Goal: Obtain resource: Download file/media

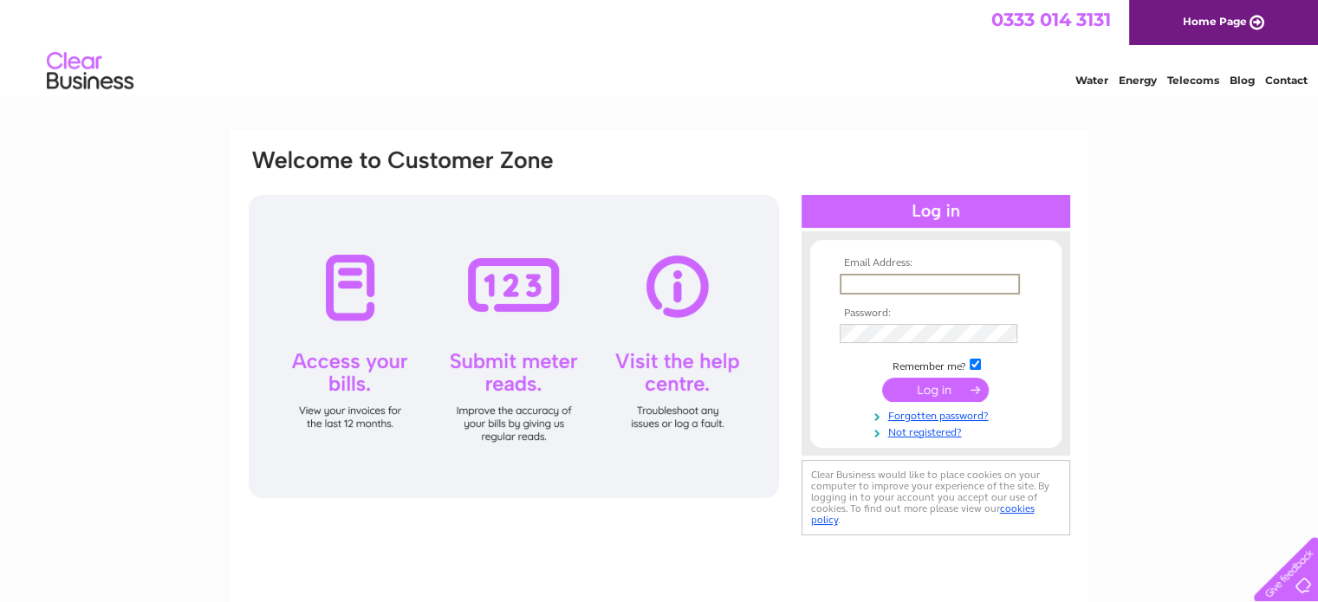
click at [868, 290] on input "text" at bounding box center [930, 284] width 180 height 21
type input "blackfaulds@gmail.com"
click at [938, 383] on input "submit" at bounding box center [935, 389] width 107 height 24
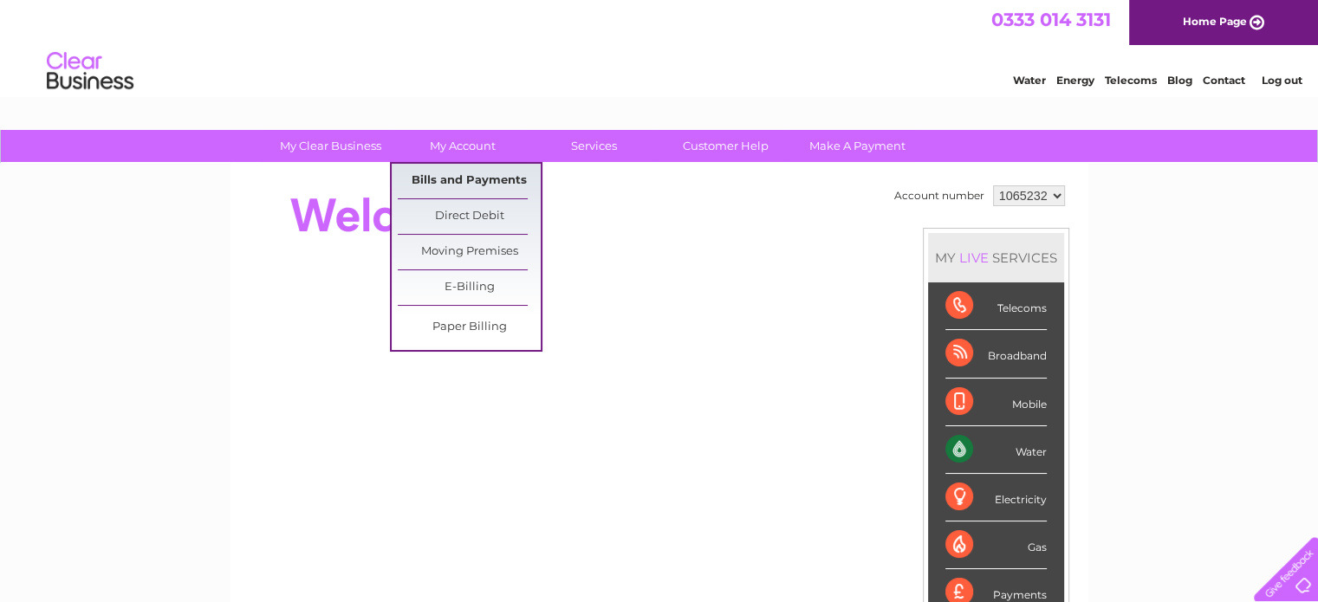
click at [461, 181] on link "Bills and Payments" at bounding box center [469, 181] width 143 height 35
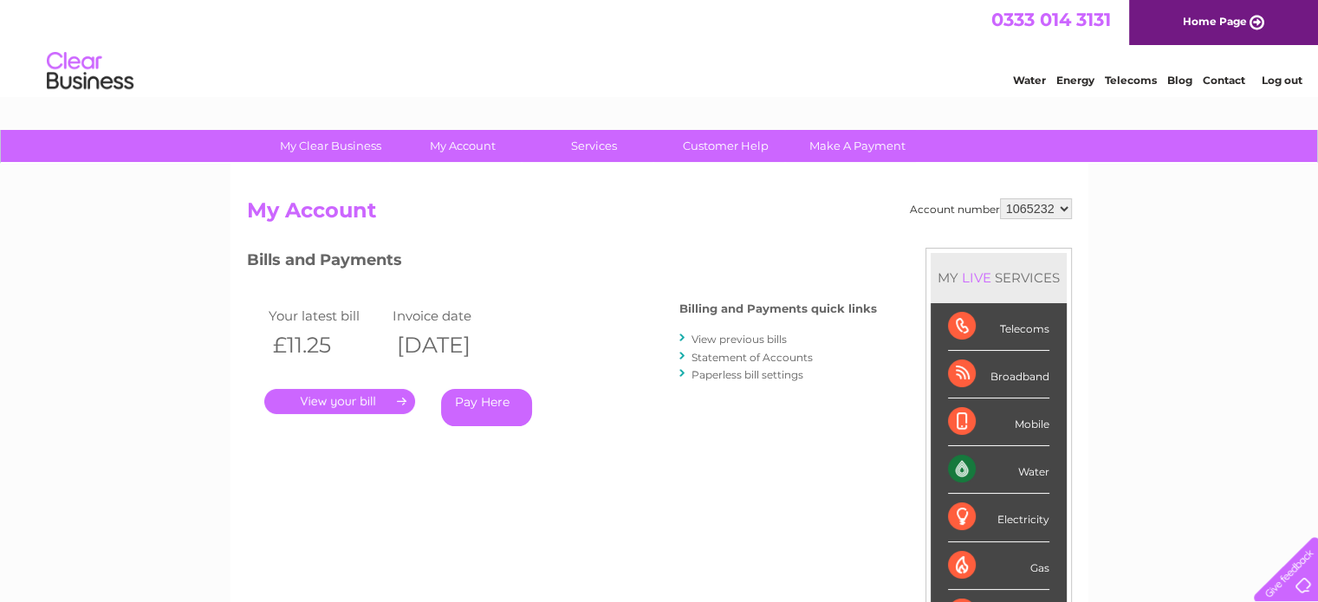
click at [372, 400] on link "." at bounding box center [339, 401] width 151 height 25
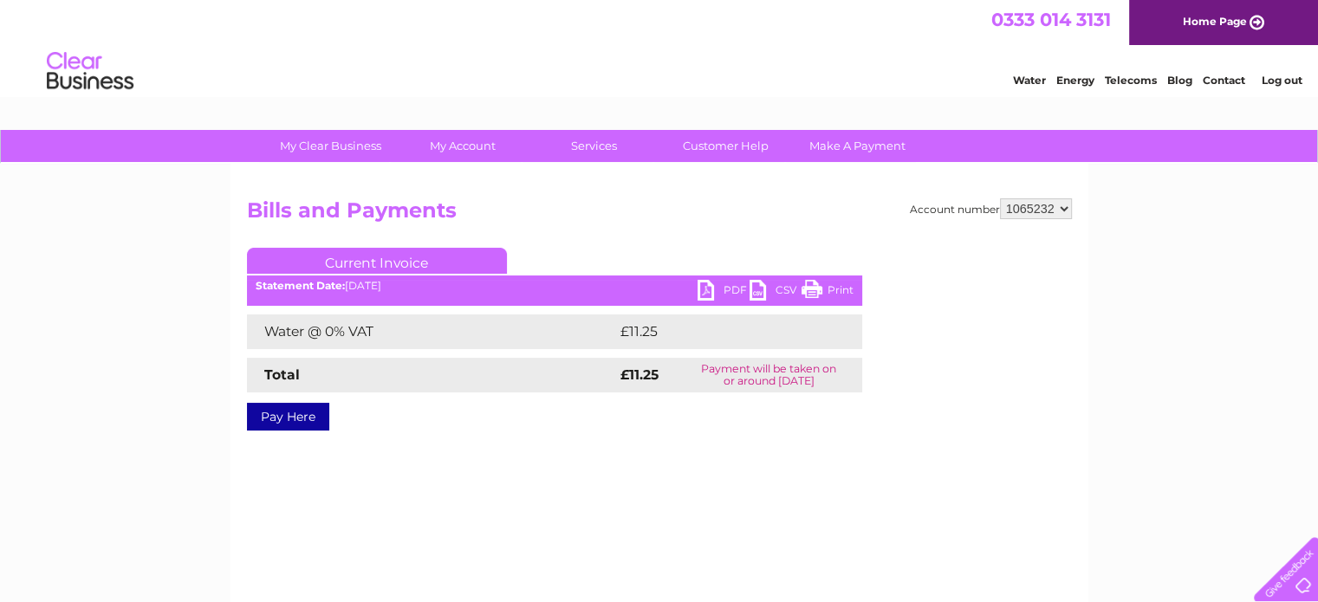
click at [704, 292] on link "PDF" at bounding box center [724, 292] width 52 height 25
click at [1064, 209] on select "1065232 1065233" at bounding box center [1036, 209] width 72 height 21
select select "1065233"
click at [1000, 199] on select "1065232 1065233" at bounding box center [1036, 209] width 72 height 21
click at [709, 299] on link "PDF" at bounding box center [724, 292] width 52 height 25
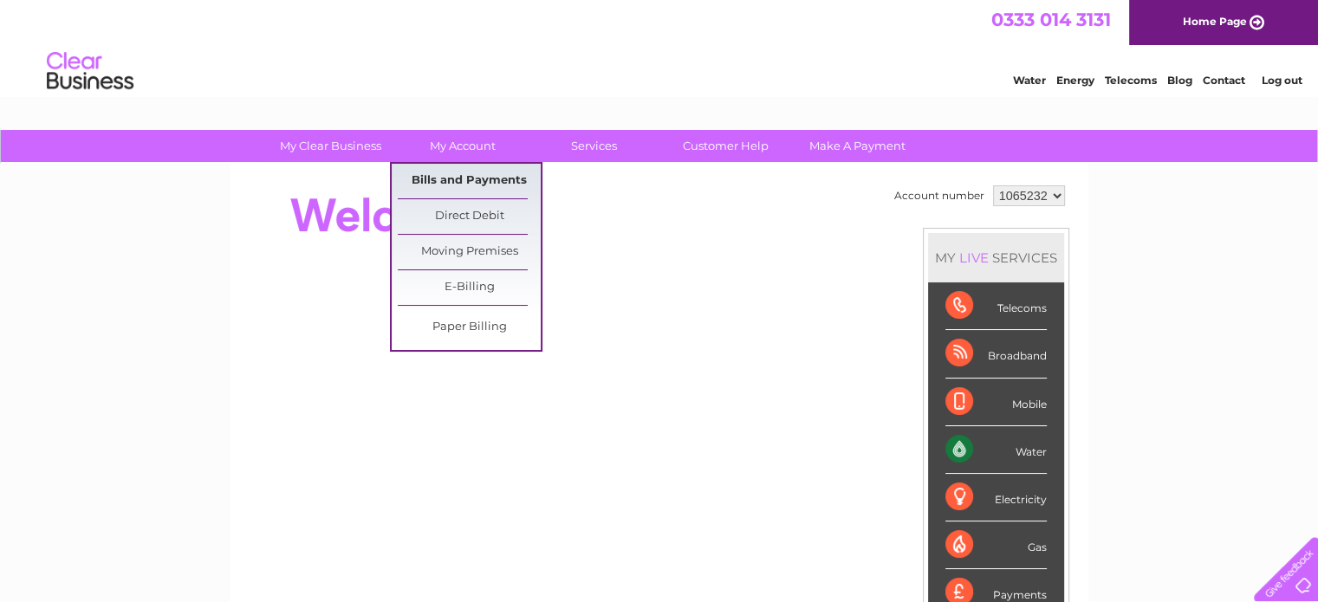
click at [458, 169] on link "Bills and Payments" at bounding box center [469, 181] width 143 height 35
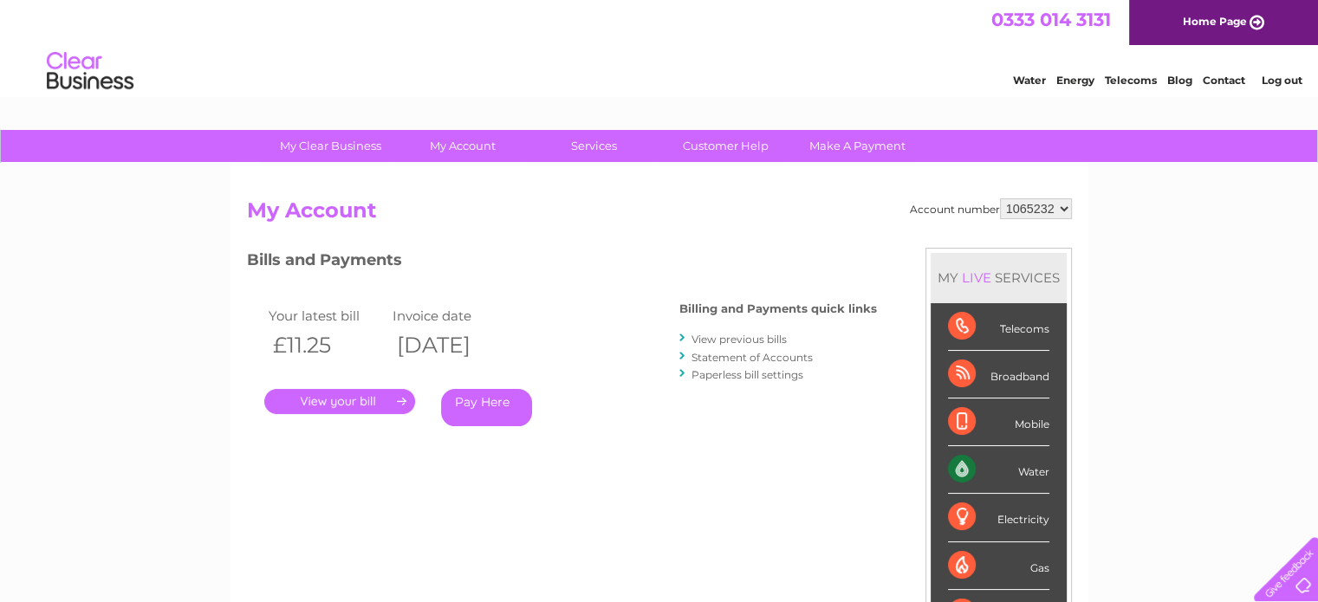
click at [713, 335] on link "View previous bills" at bounding box center [739, 339] width 95 height 13
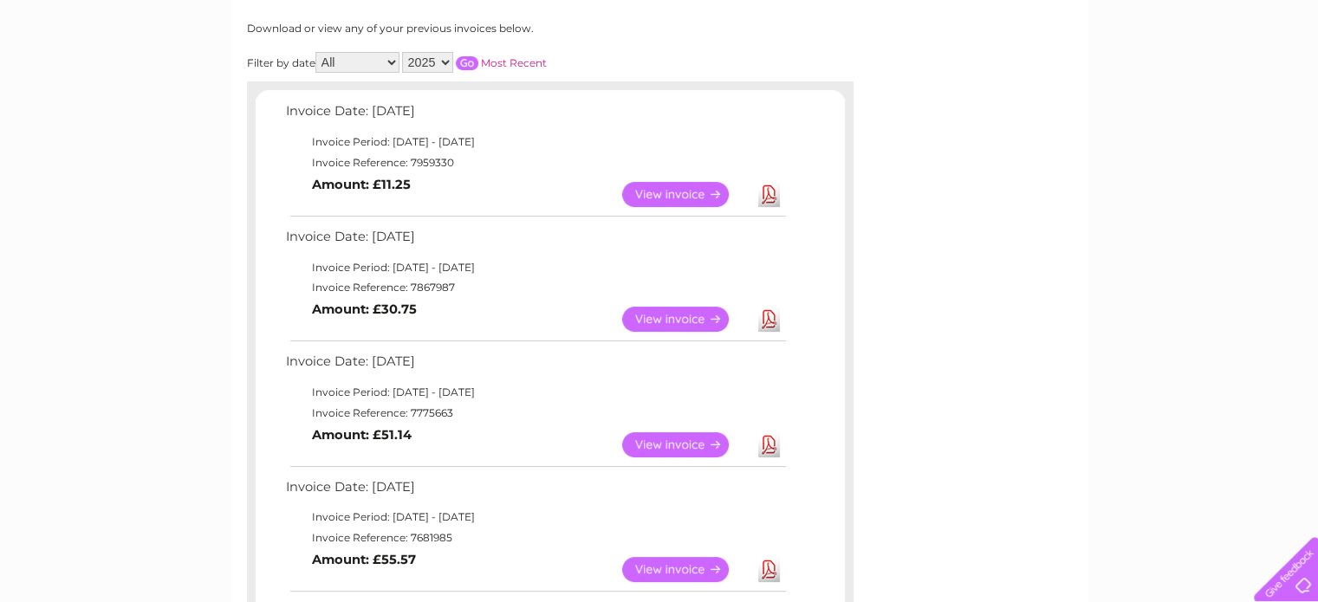
scroll to position [250, 0]
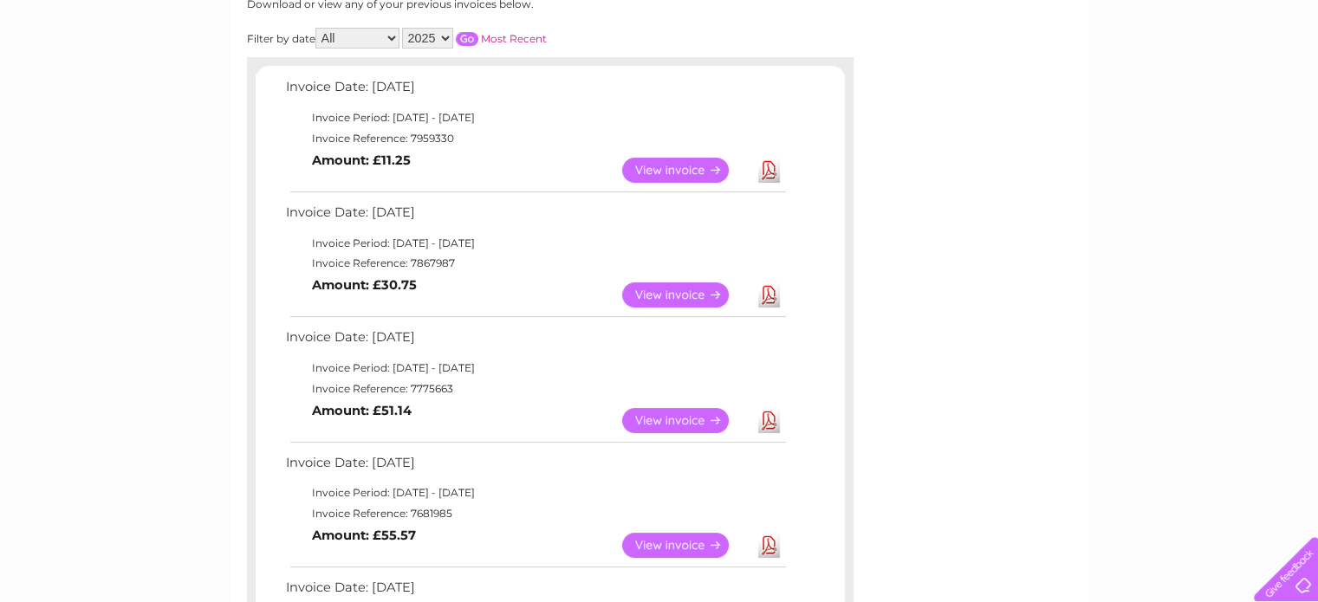
click at [676, 410] on link "View" at bounding box center [685, 420] width 127 height 25
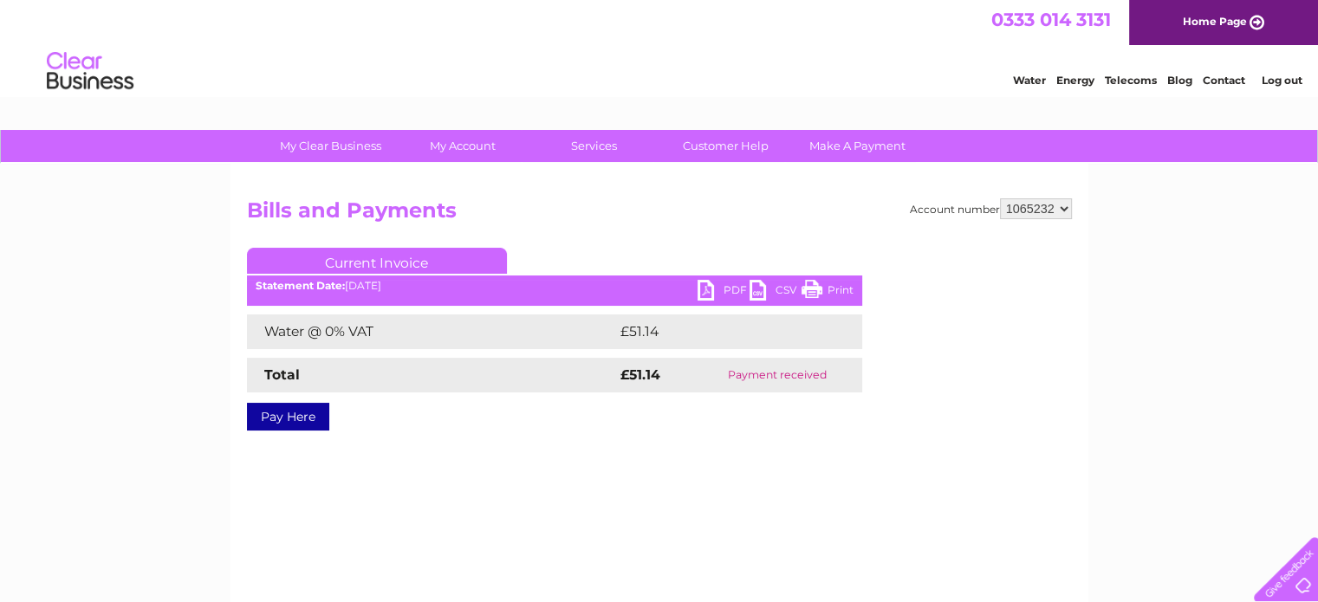
click at [809, 294] on link "Print" at bounding box center [828, 292] width 52 height 25
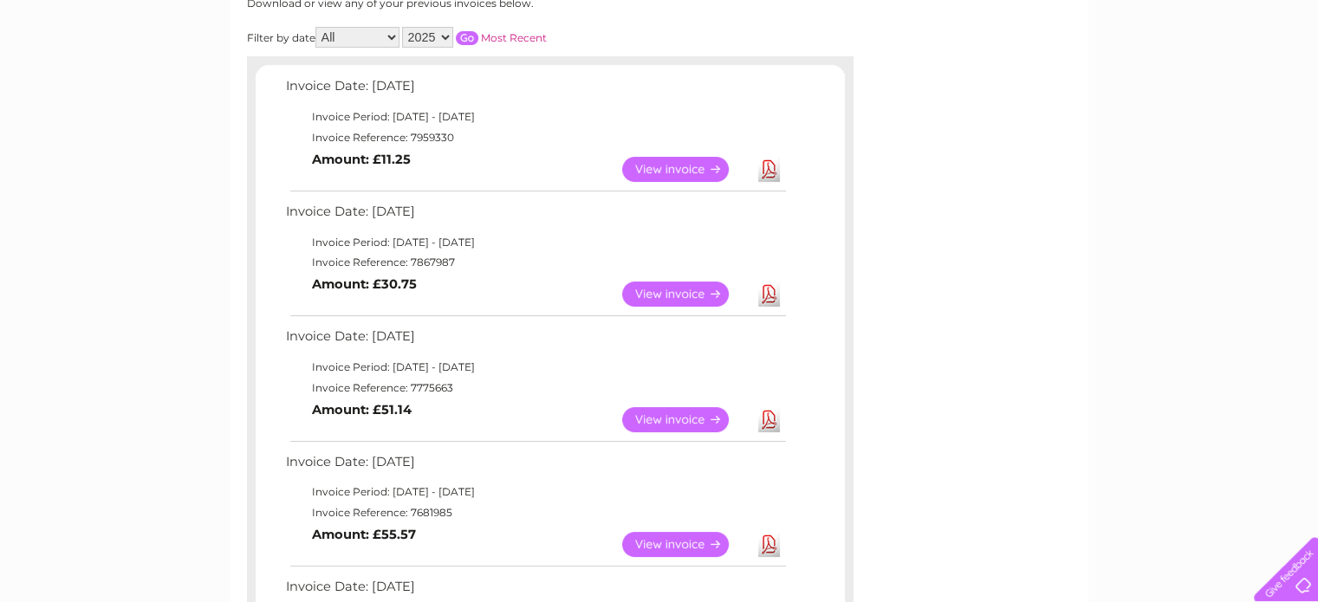
click at [702, 298] on link "View" at bounding box center [685, 294] width 127 height 25
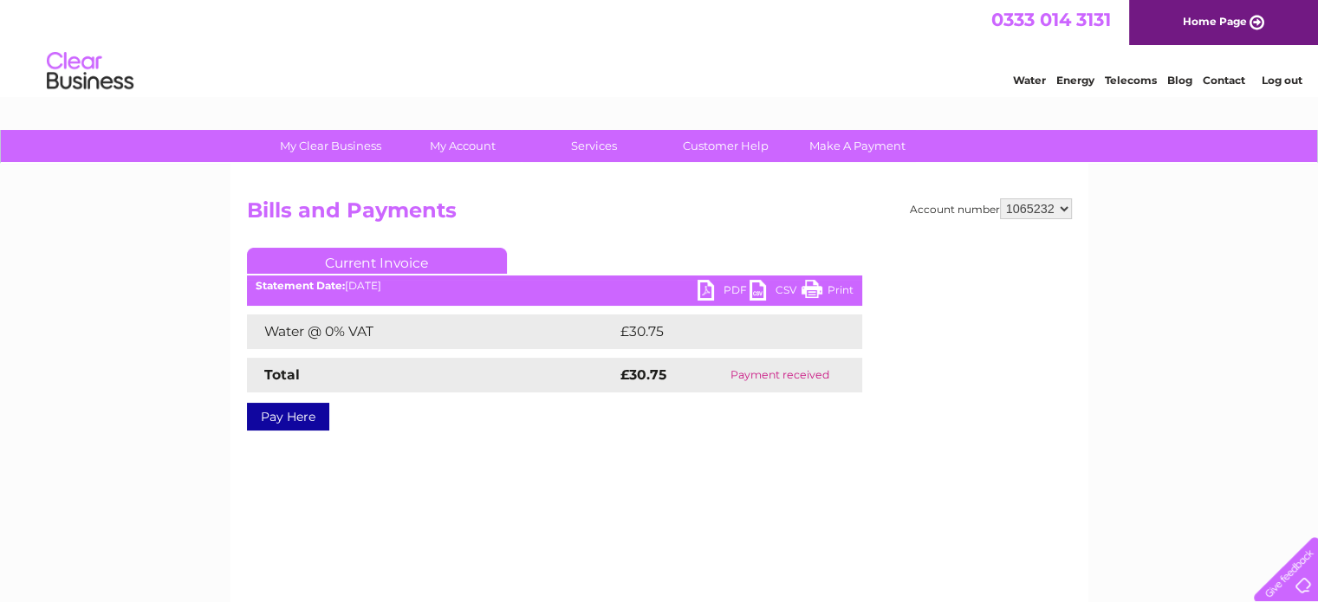
click at [832, 287] on link "Print" at bounding box center [828, 292] width 52 height 25
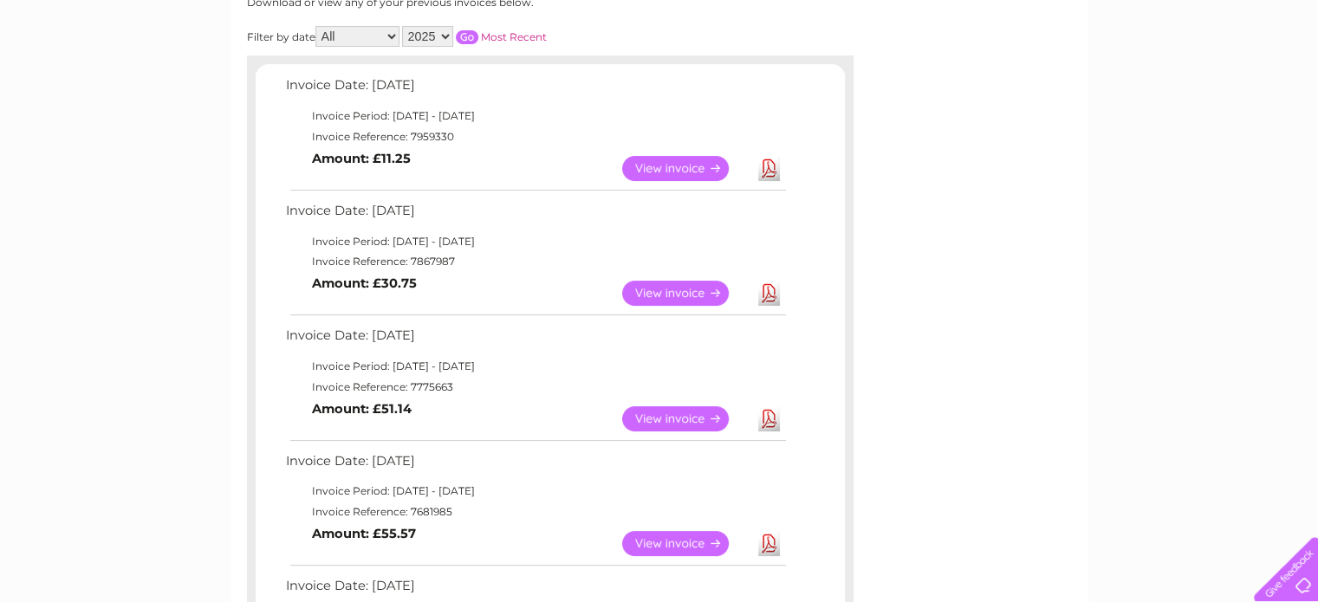
click at [689, 168] on link "View" at bounding box center [685, 168] width 127 height 25
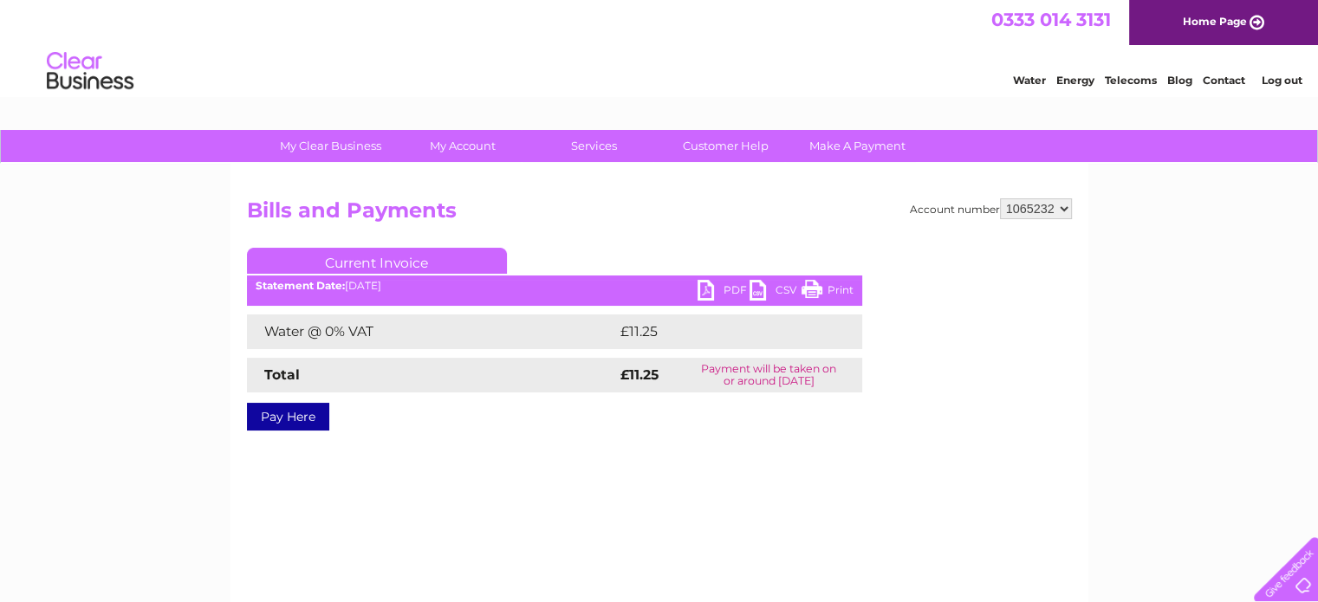
click at [819, 295] on link "Print" at bounding box center [828, 292] width 52 height 25
click at [1061, 213] on select "1065232 1065233" at bounding box center [1036, 209] width 72 height 21
select select "1065233"
click at [1000, 199] on select "1065232 1065233" at bounding box center [1036, 209] width 72 height 21
click at [836, 287] on link "Print" at bounding box center [828, 292] width 52 height 25
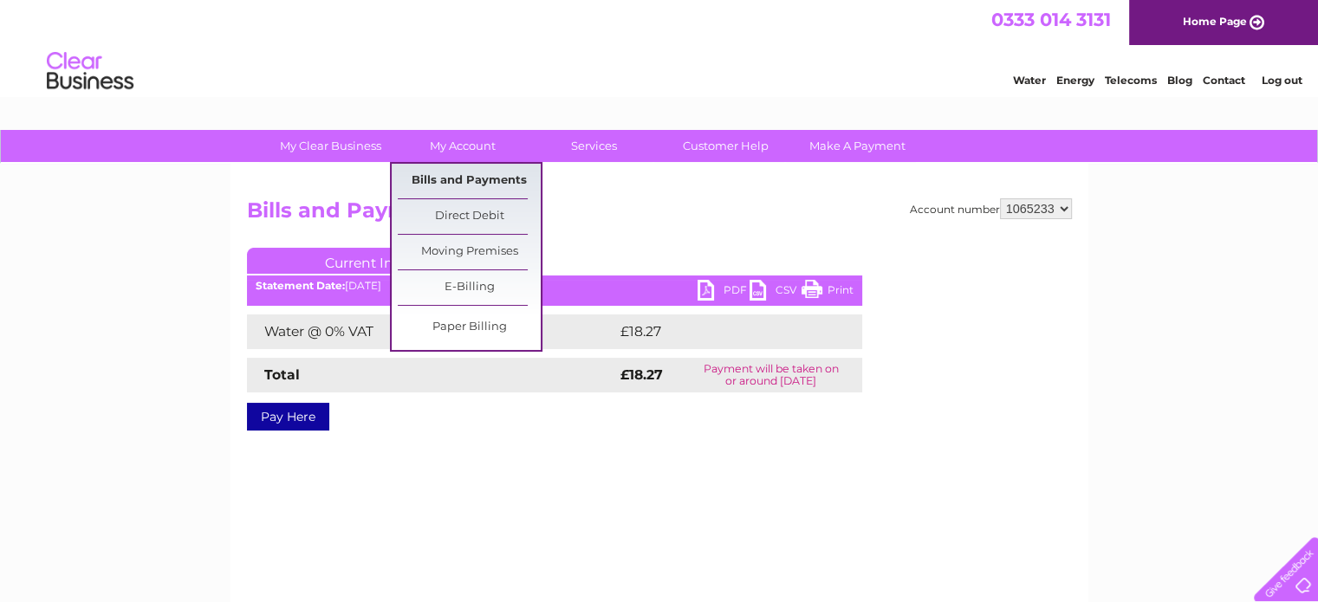
click at [454, 172] on link "Bills and Payments" at bounding box center [469, 181] width 143 height 35
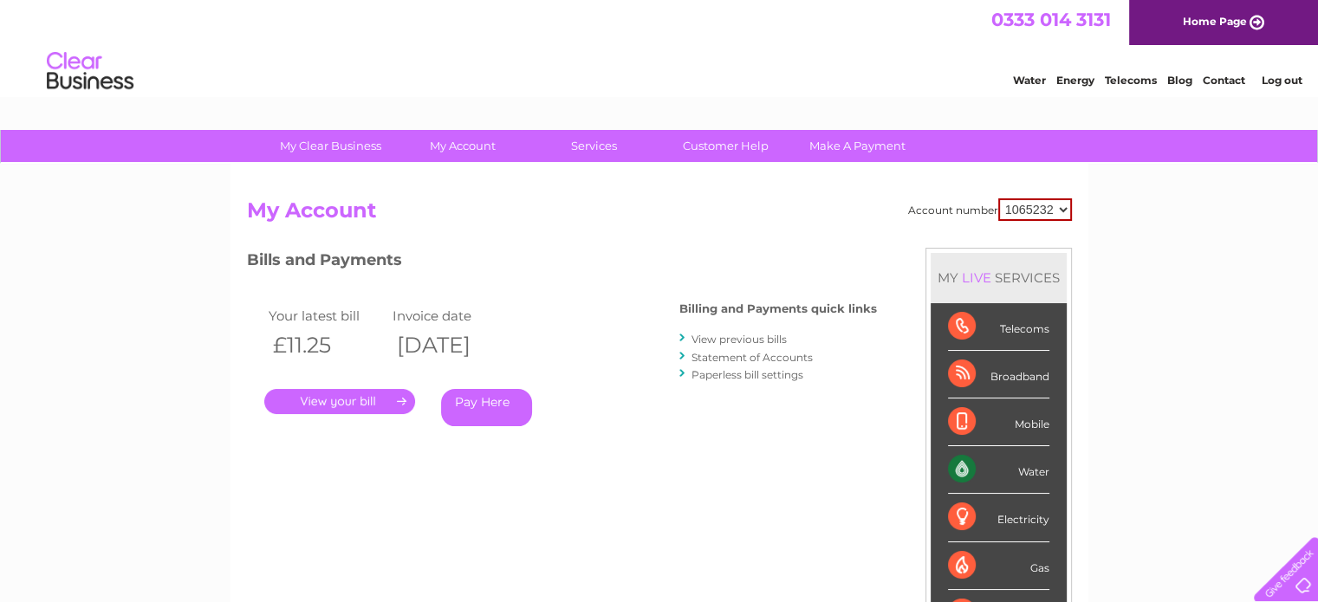
click at [1060, 214] on select "1065232 1065233" at bounding box center [1036, 210] width 74 height 23
select select "1065233"
click at [999, 199] on select "1065232 1065233" at bounding box center [1036, 210] width 74 height 23
click at [763, 335] on link "View previous bills" at bounding box center [739, 339] width 95 height 13
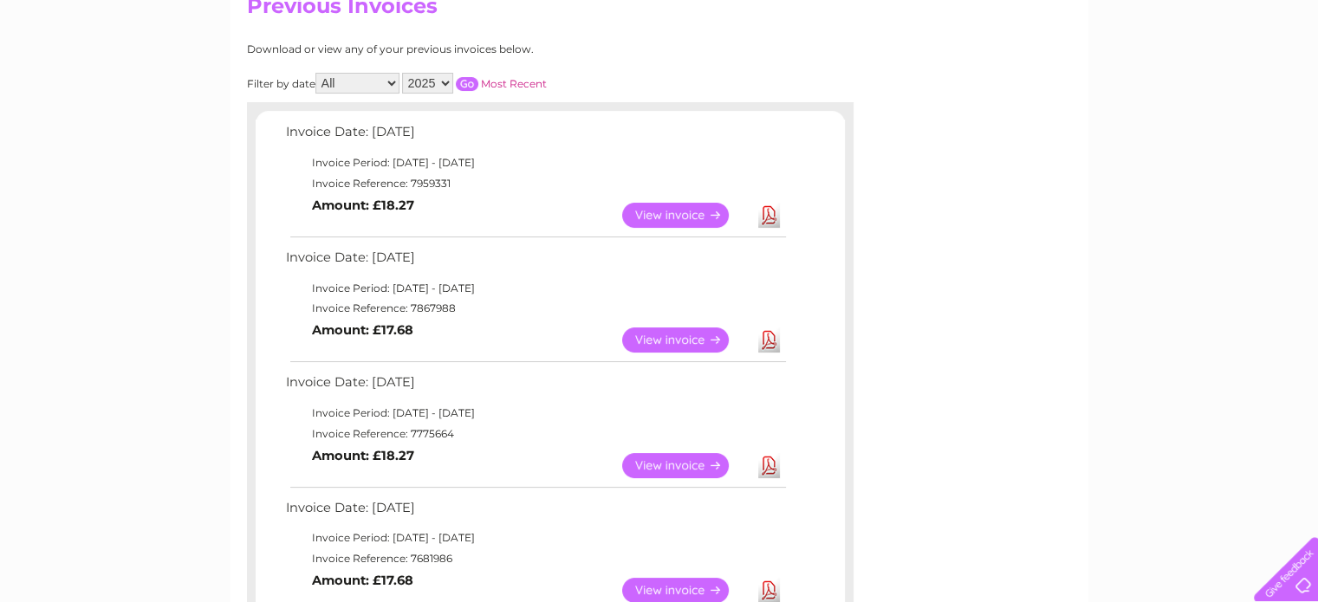
scroll to position [229, 0]
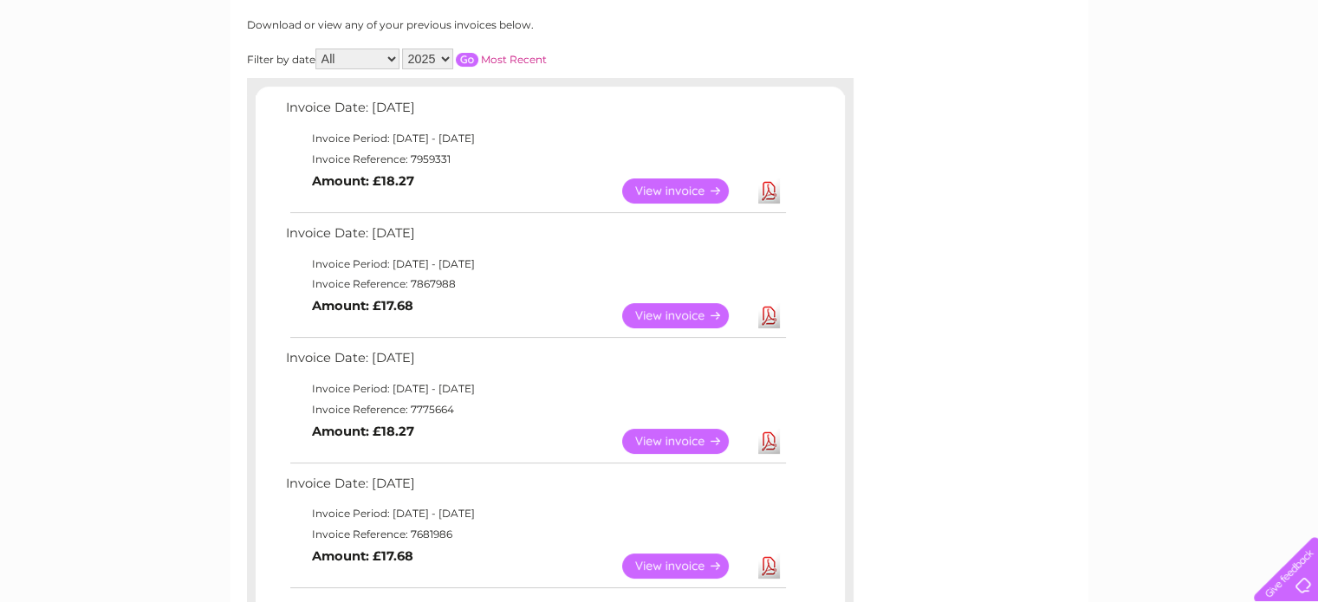
click at [704, 433] on link "View" at bounding box center [685, 441] width 127 height 25
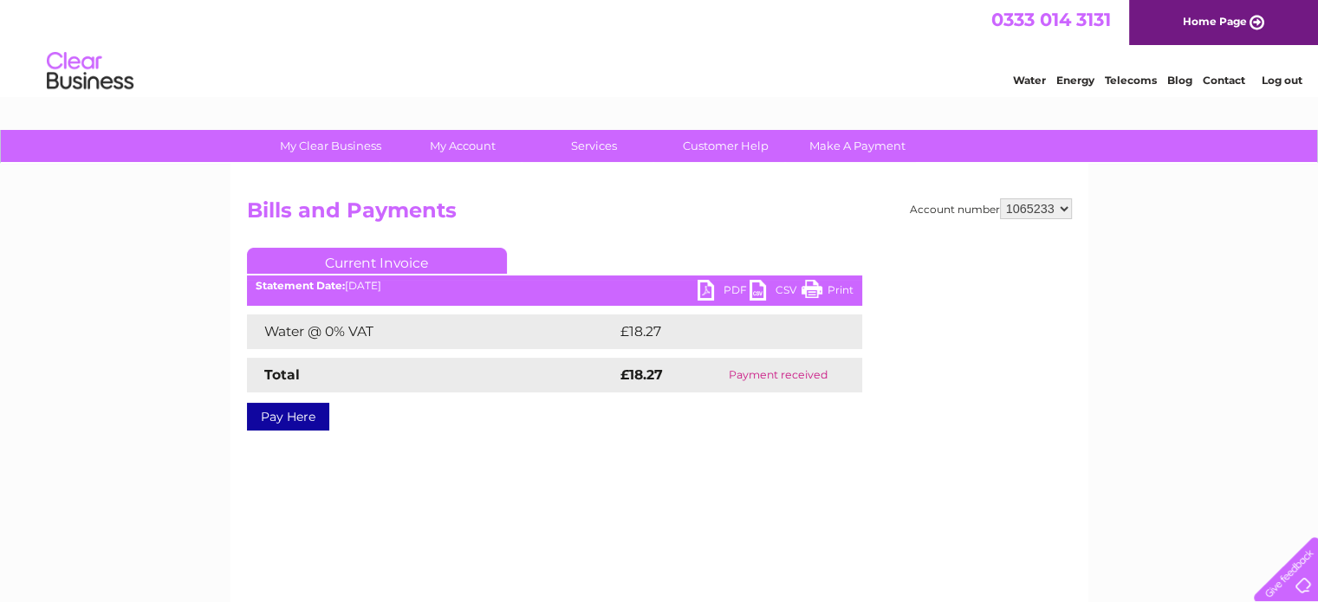
click at [817, 288] on link "Print" at bounding box center [828, 292] width 52 height 25
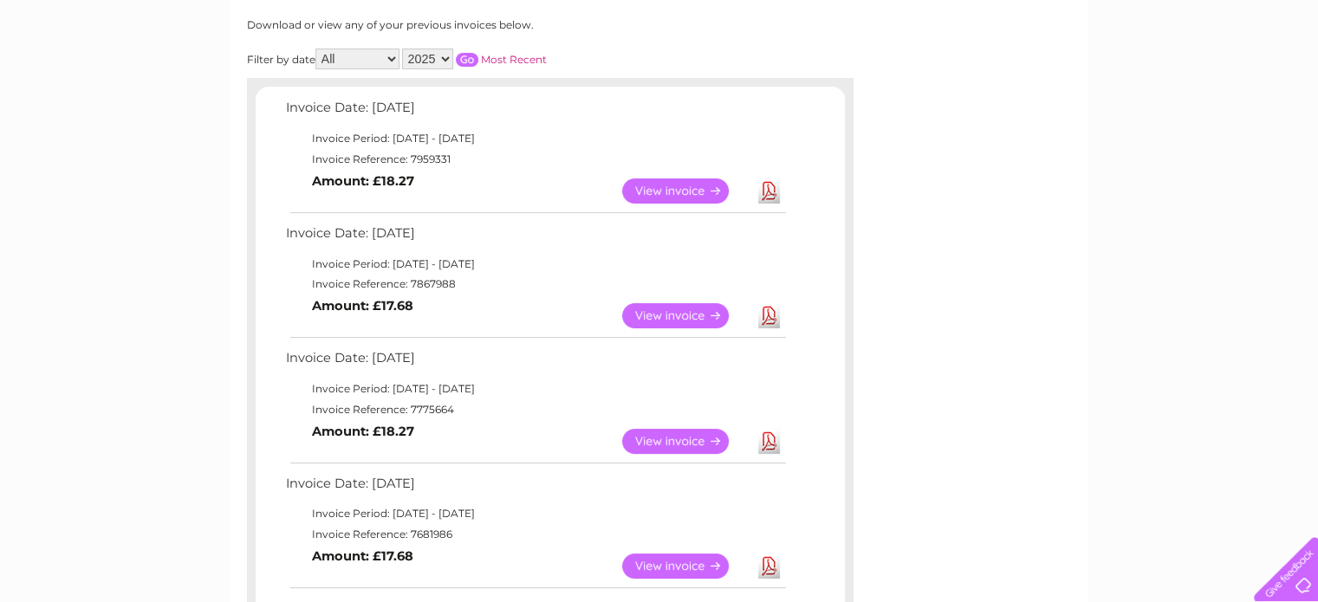
click at [667, 312] on link "View" at bounding box center [685, 315] width 127 height 25
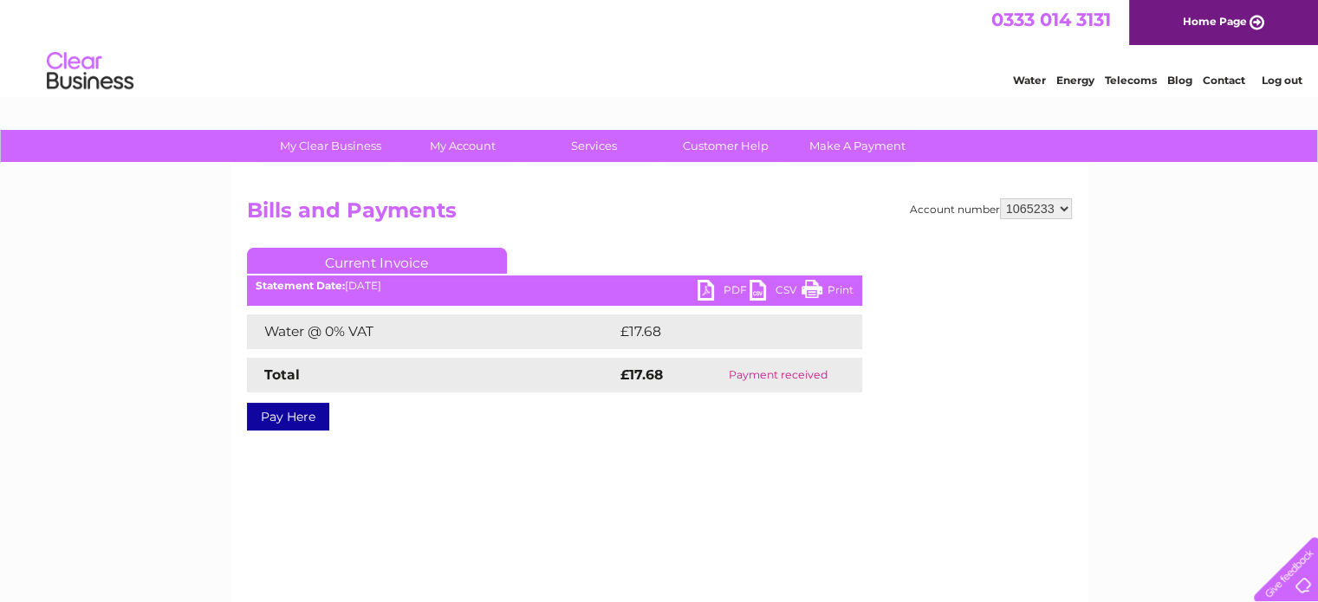
click at [811, 290] on link "Print" at bounding box center [828, 292] width 52 height 25
